Goal: Complete application form

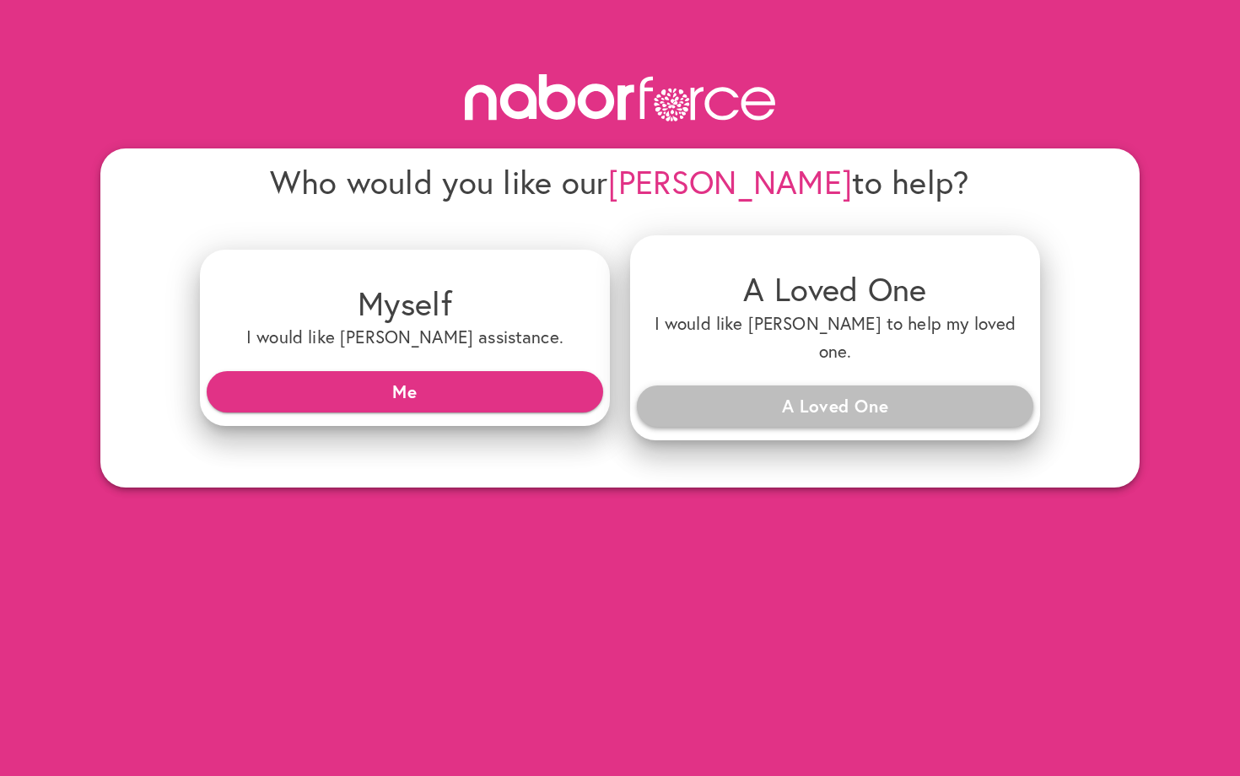
click at [833, 391] on span "A Loved One" at bounding box center [834, 406] width 369 height 30
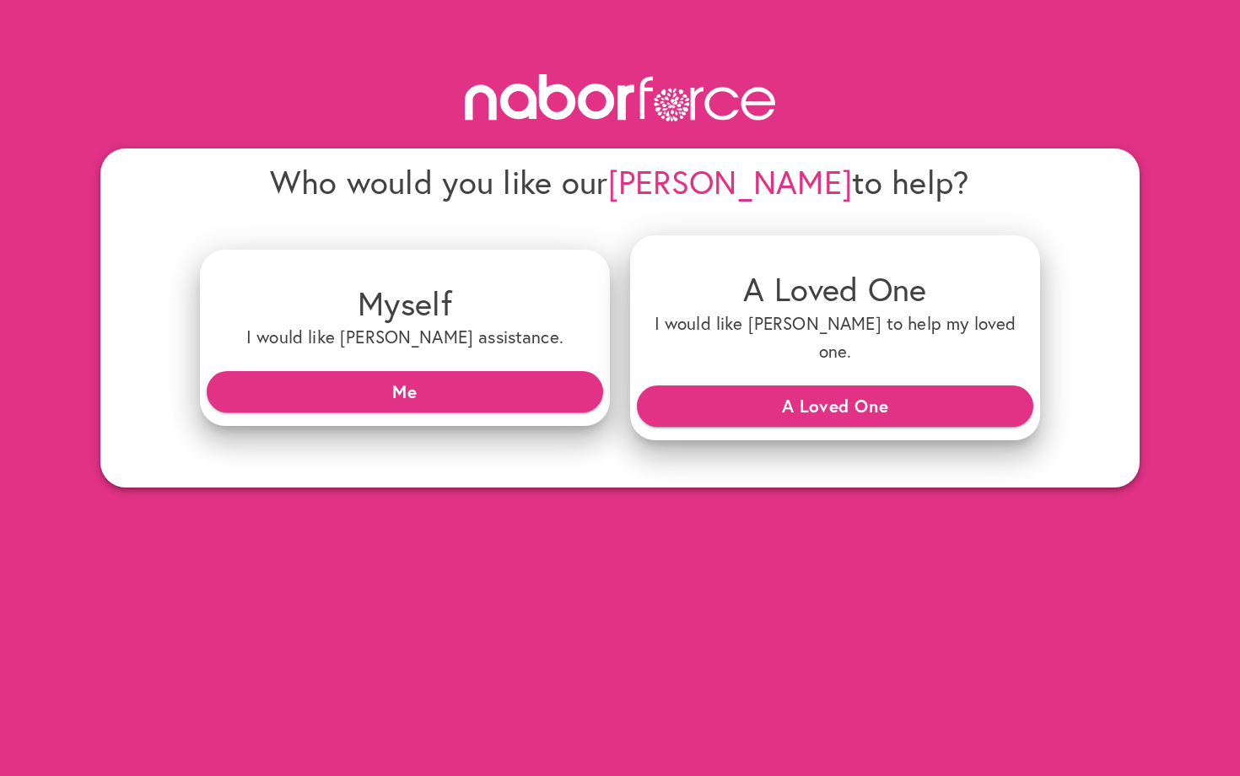
click at [1223, 35] on div "Who would you like our [PERSON_NAME] to help? Myself I would like [PERSON_NAME]…" at bounding box center [620, 244] width 1240 height 488
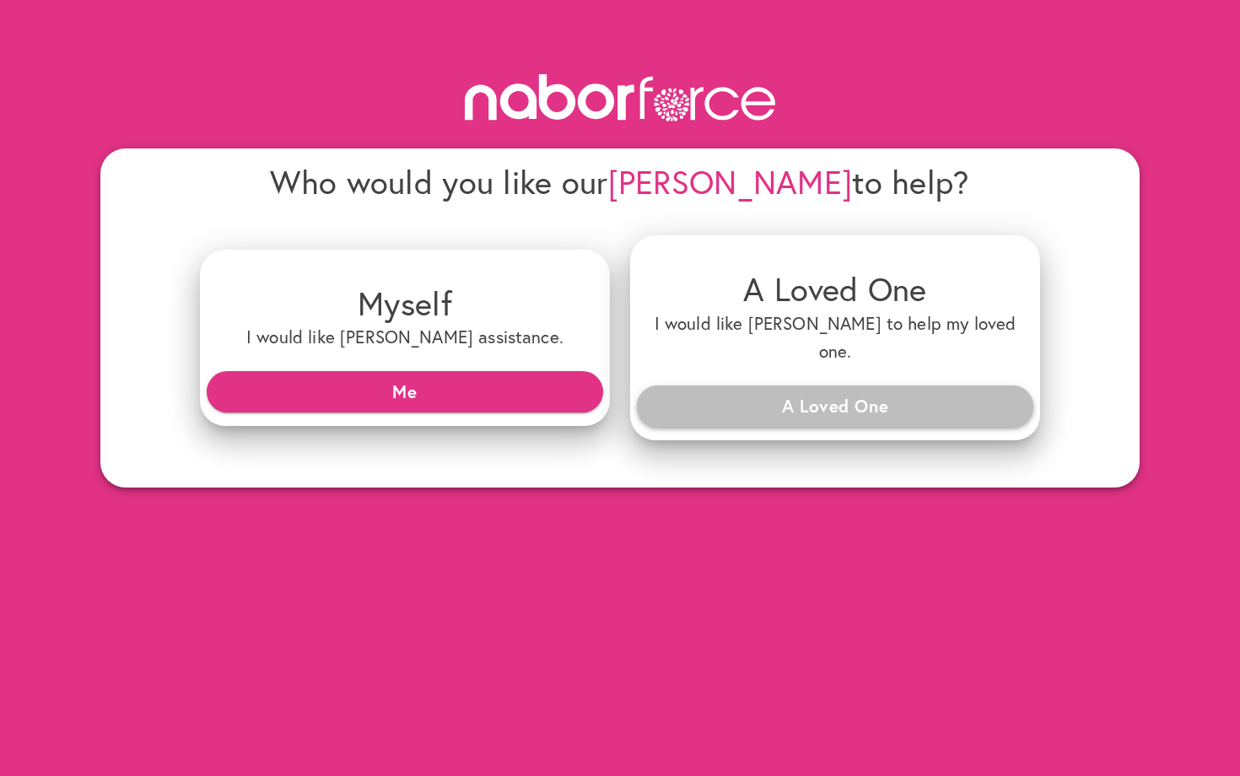
click at [754, 391] on span "A Loved One" at bounding box center [834, 406] width 369 height 30
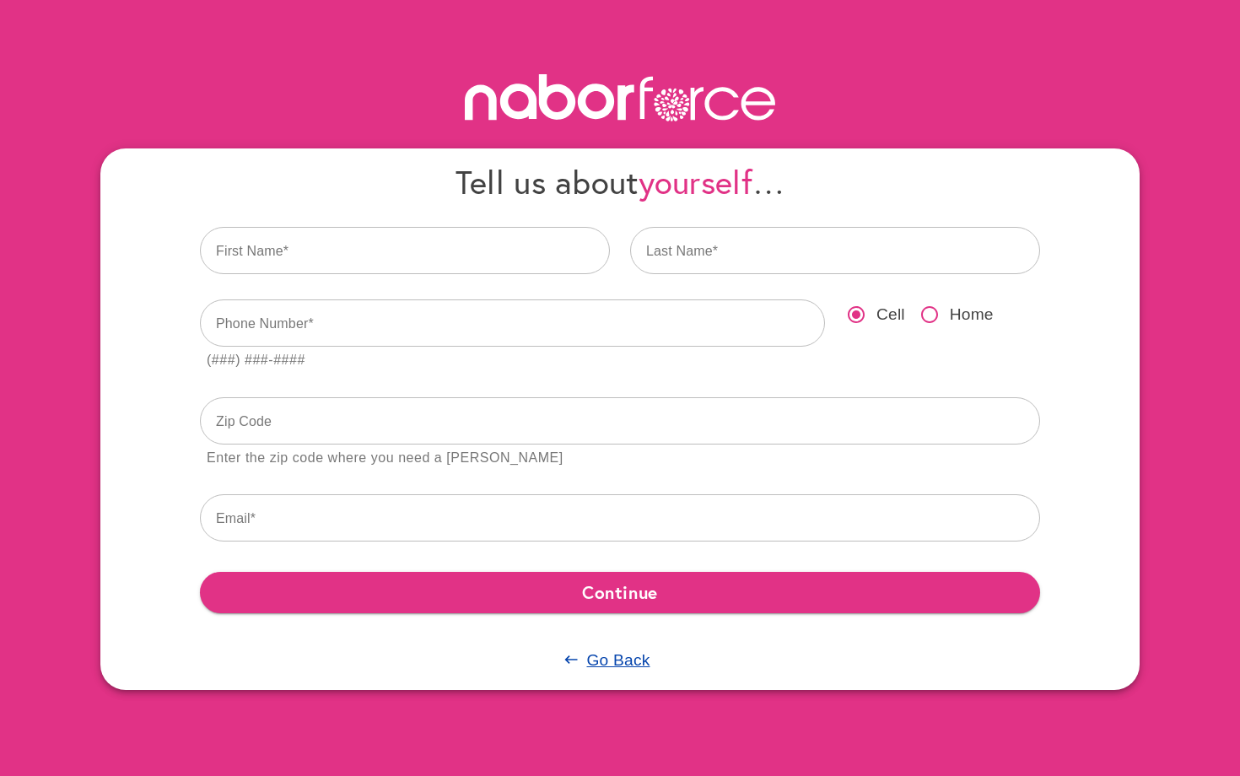
click at [1186, 98] on div "Tell us about yourself … First Name Last Name Phone Number (###) ###-#### Cell …" at bounding box center [620, 345] width 1240 height 690
